Goal: Check status: Check status

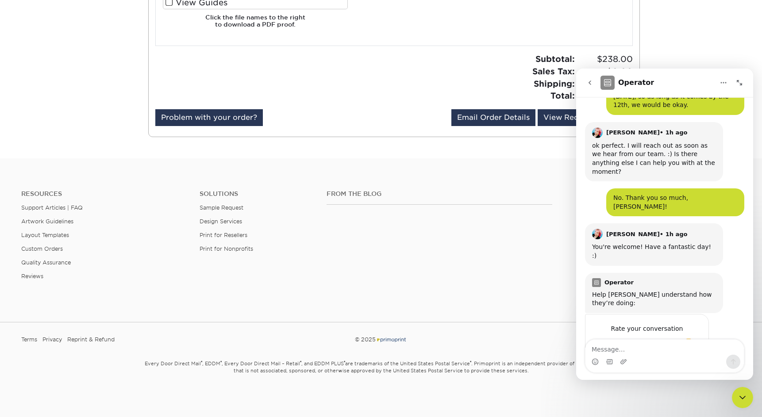
scroll to position [358, 0]
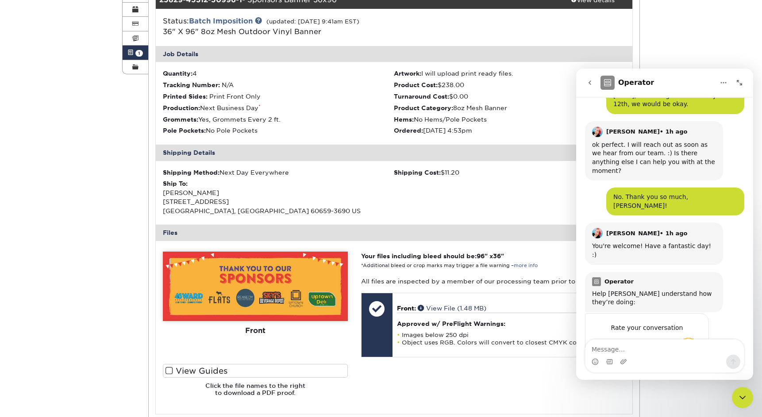
scroll to position [149, 0]
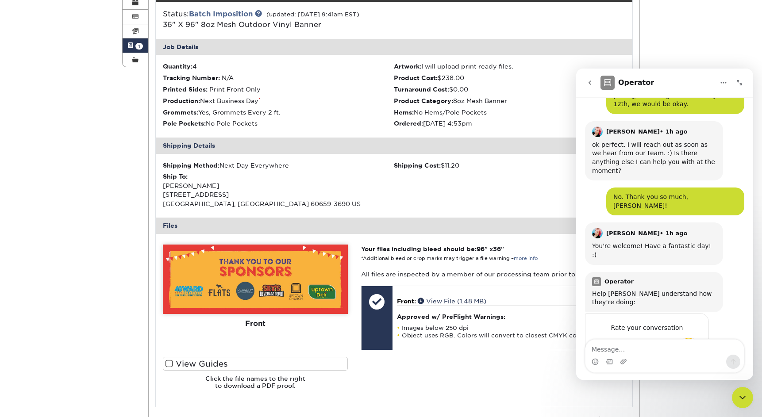
click at [91, 151] on div "Active Orders Account Overview Contact Information Change Password Address Book…" at bounding box center [381, 225] width 762 height 589
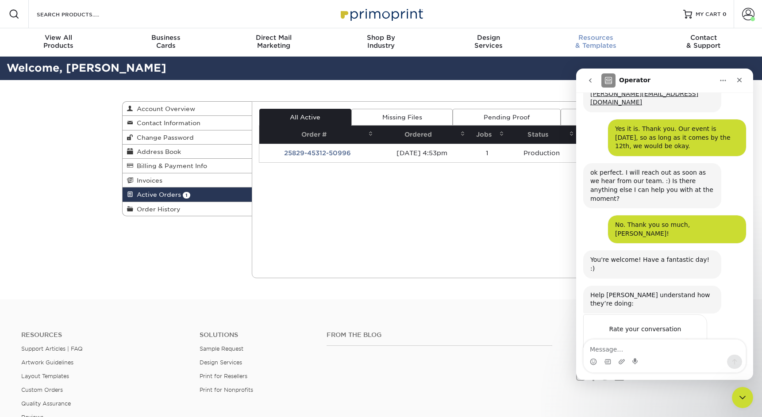
scroll to position [293, 0]
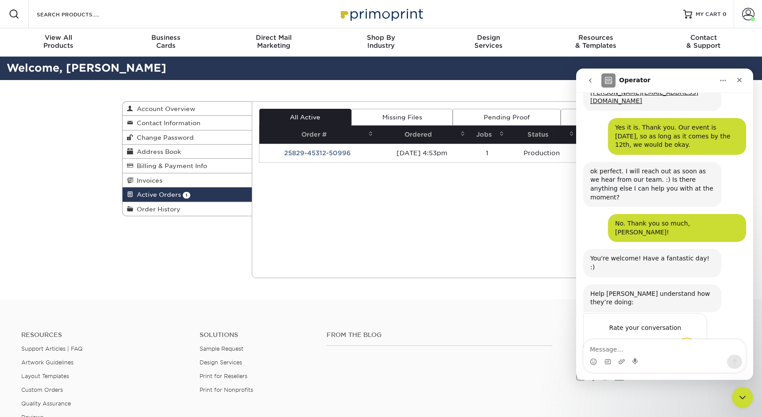
click at [155, 196] on span "Active Orders" at bounding box center [157, 194] width 48 height 7
click at [360, 214] on div "Current Orders 1 Active 0 Missing Files" at bounding box center [446, 189] width 388 height 177
click at [744, 78] on div "Close" at bounding box center [739, 80] width 16 height 16
